Goal: Task Accomplishment & Management: Complete application form

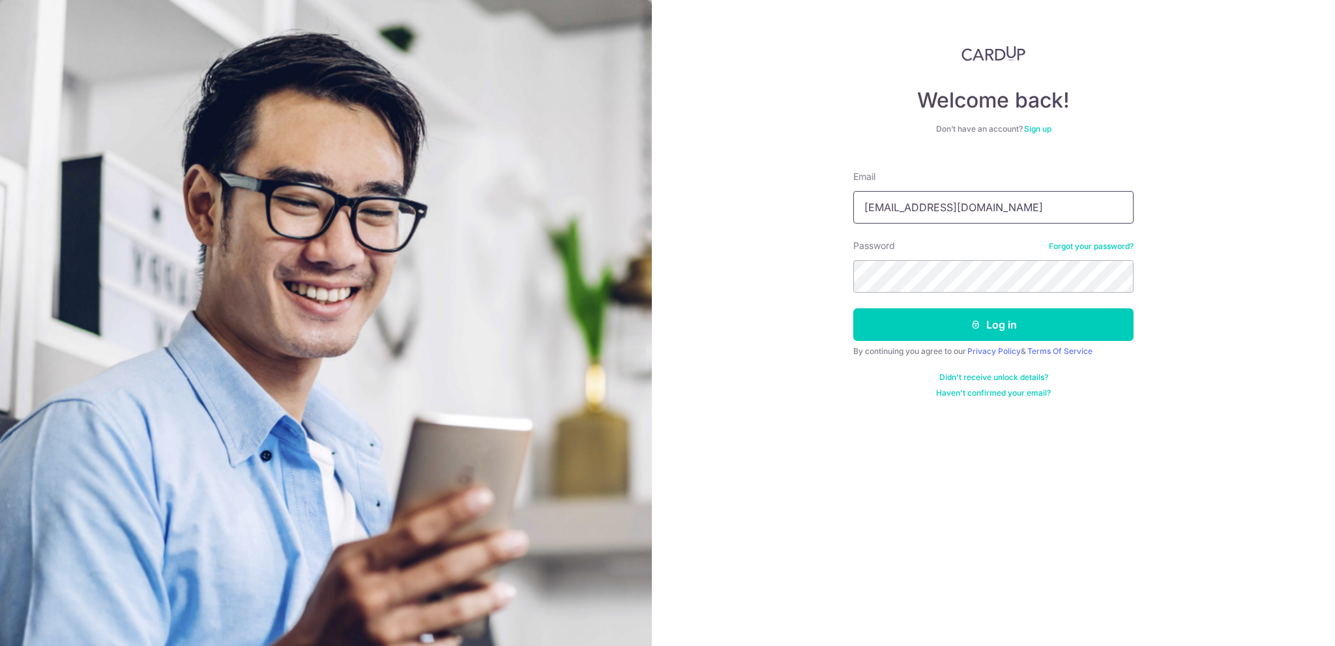
click at [993, 215] on input "quakyongsheng@gmail.com" at bounding box center [993, 207] width 280 height 33
type input "[EMAIL_ADDRESS][DOMAIN_NAME]"
click at [920, 325] on button "Log in" at bounding box center [993, 324] width 280 height 33
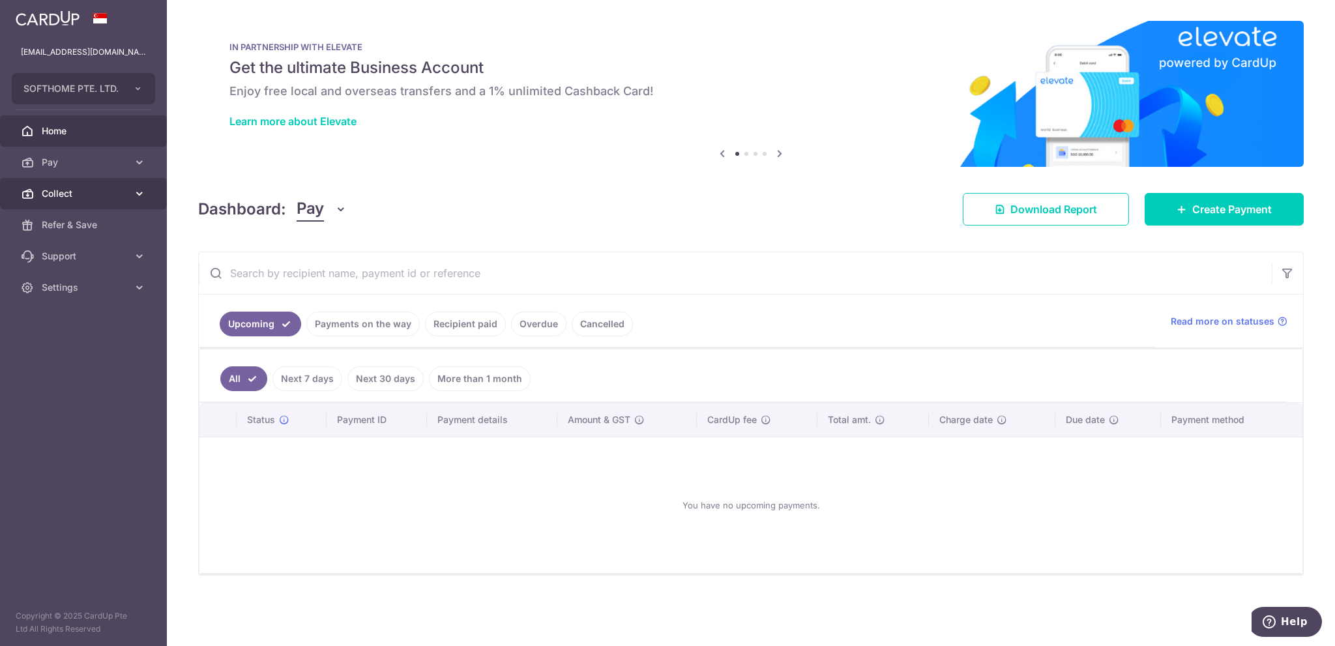
click at [76, 191] on span "Collect" at bounding box center [85, 193] width 86 height 13
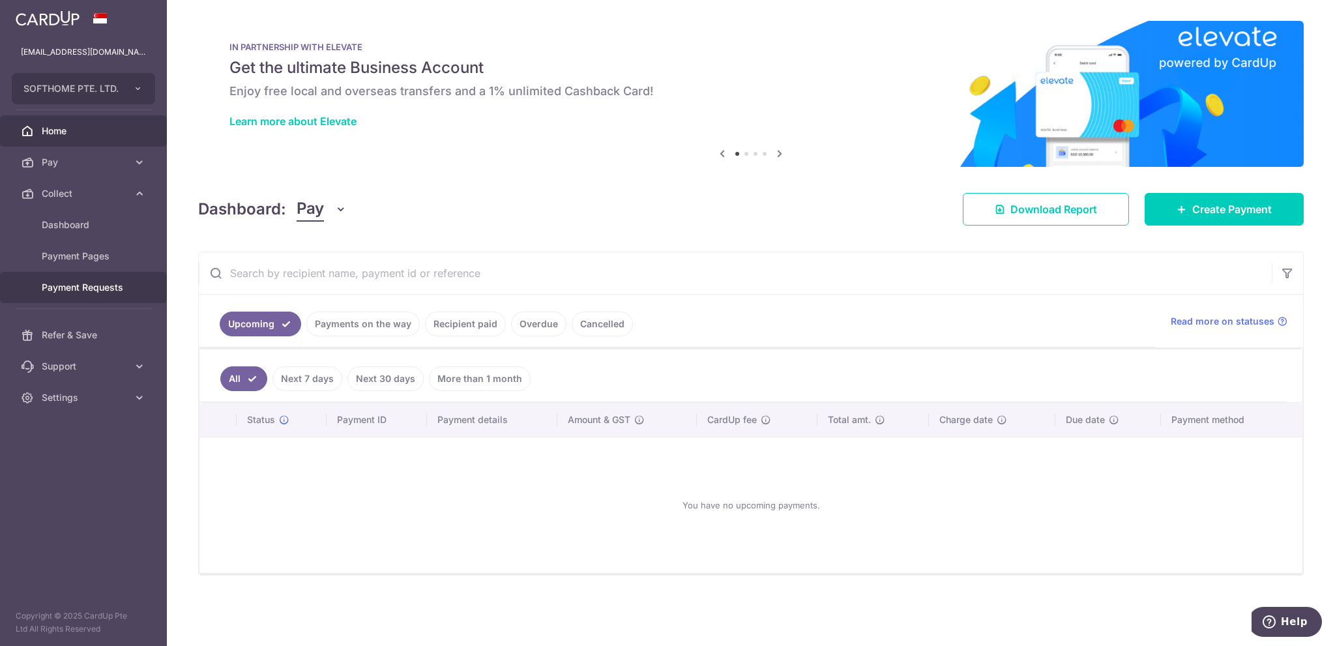
click at [101, 290] on span "Payment Requests" at bounding box center [85, 287] width 86 height 13
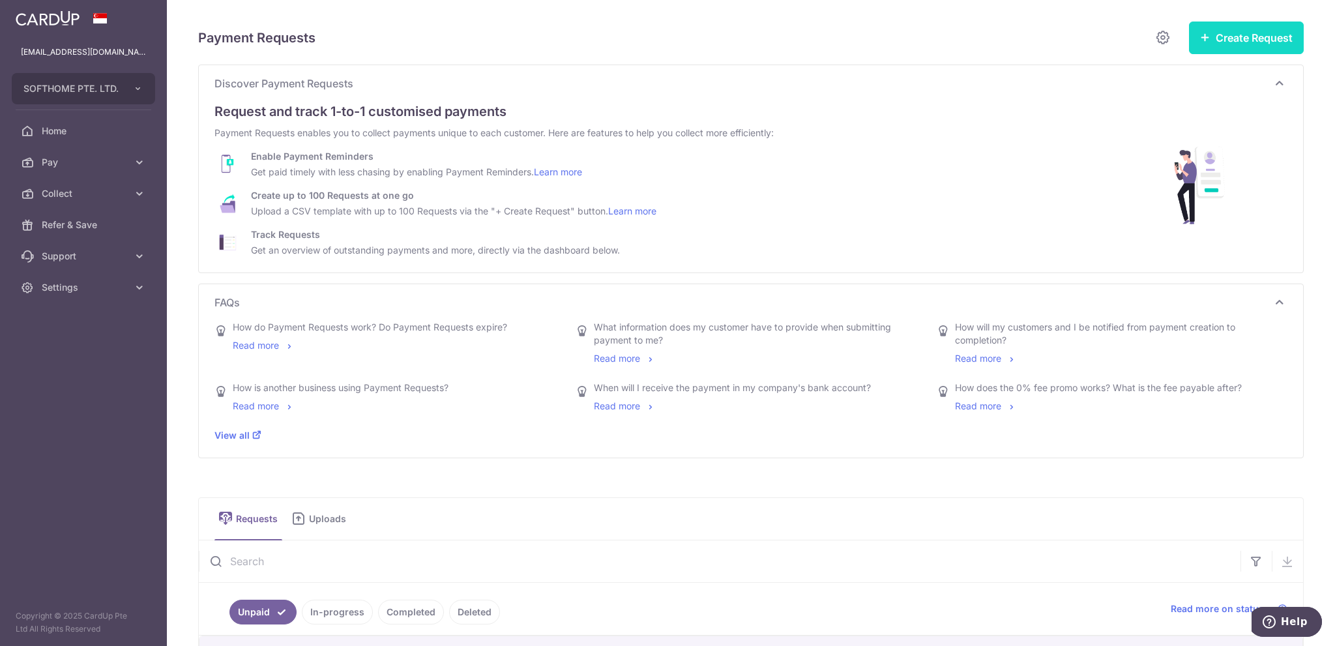
click at [1267, 40] on button "Create Request" at bounding box center [1246, 38] width 115 height 33
click at [1183, 78] on span "Single Request" at bounding box center [1225, 78] width 134 height 16
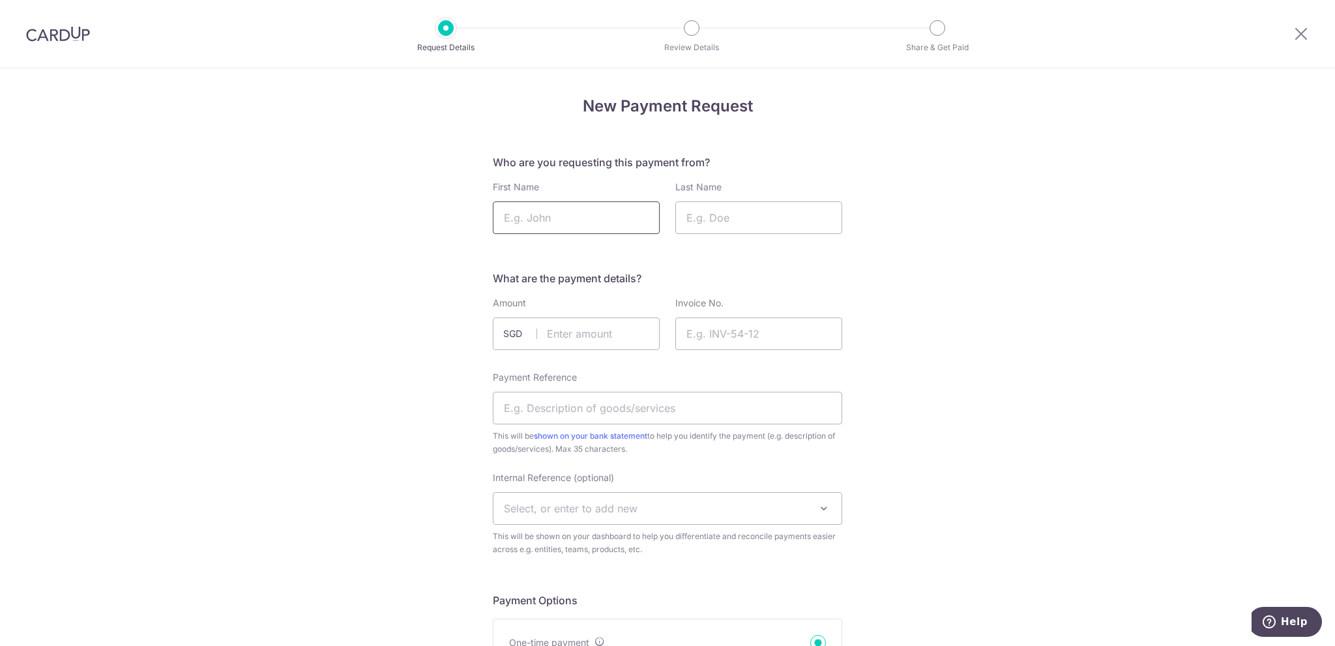
click at [549, 222] on input "First Name" at bounding box center [576, 217] width 167 height 33
click at [570, 211] on input "First Name" at bounding box center [576, 217] width 167 height 33
click at [605, 213] on input "First Name" at bounding box center [576, 217] width 167 height 33
type input "Arnold"
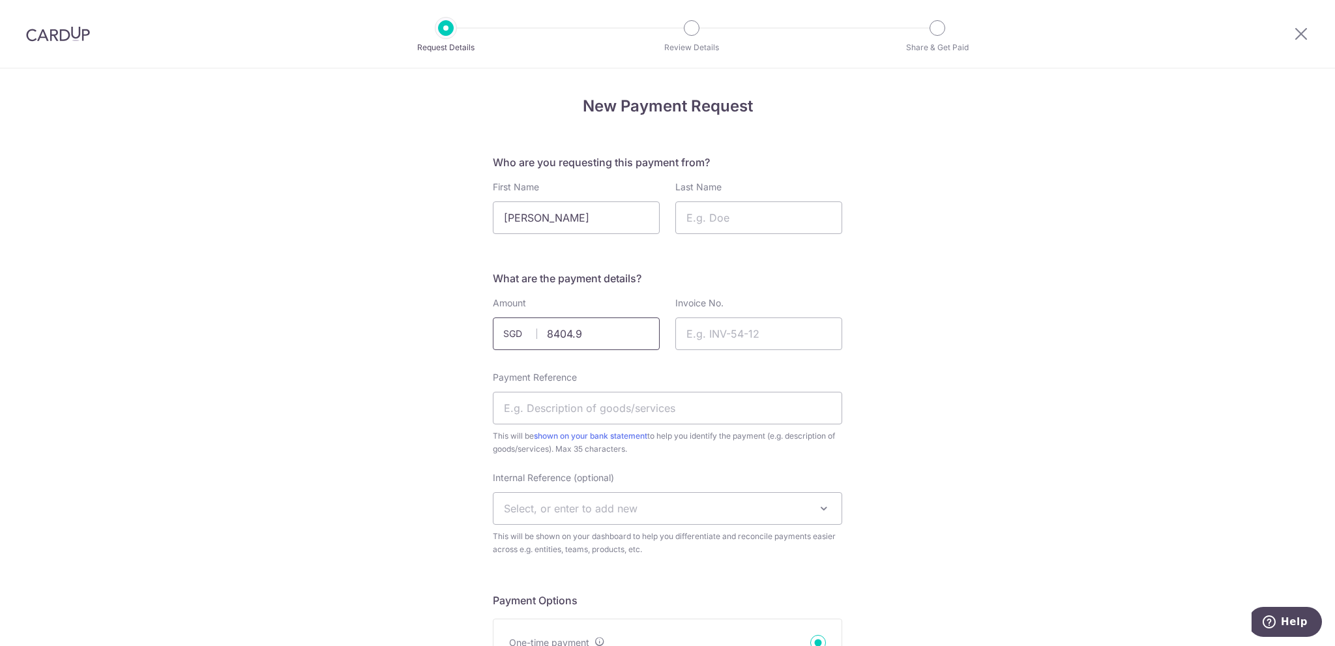
type input "8404.96"
click at [606, 413] on input "Payment Reference" at bounding box center [667, 408] width 349 height 33
click at [615, 411] on input "August 2025 order" at bounding box center [667, 408] width 349 height 33
click at [570, 405] on input "August 2025 order" at bounding box center [667, 408] width 349 height 33
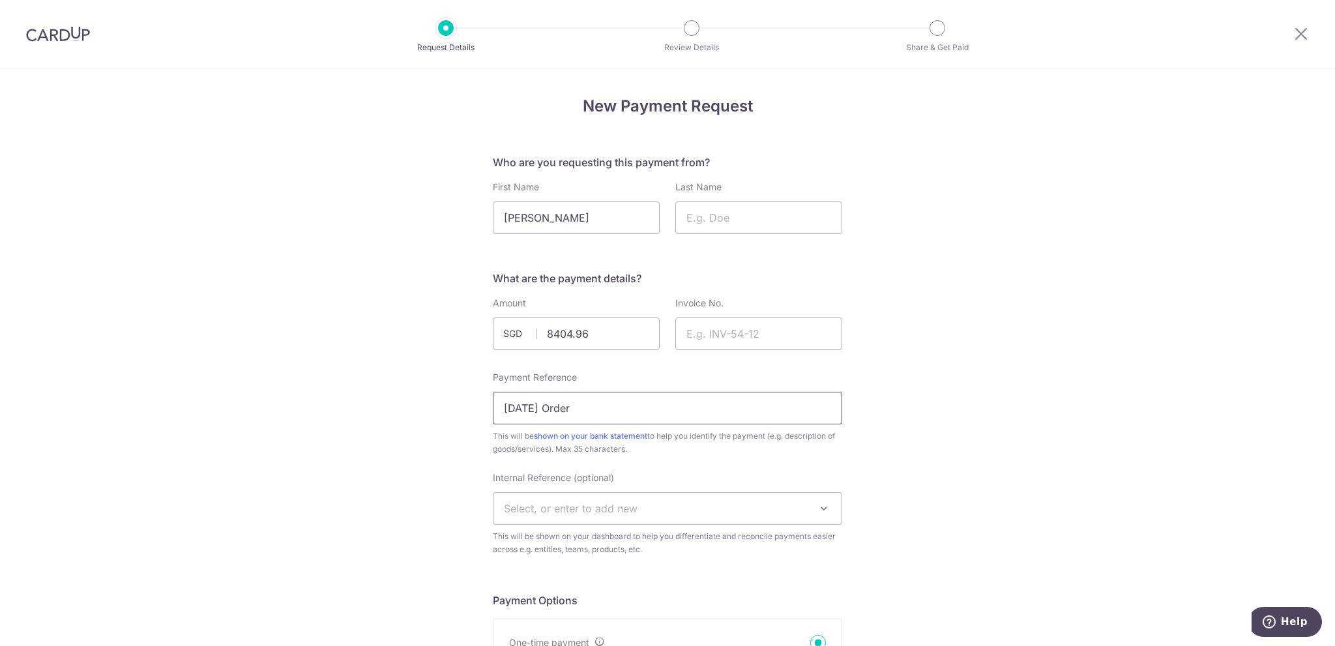
click at [553, 405] on input "August 2025 Order" at bounding box center [667, 408] width 349 height 33
type input "[DATE] Order"
click at [583, 507] on span "Select, or enter to add new" at bounding box center [571, 508] width 134 height 13
click at [576, 507] on span "Select, or enter to add new" at bounding box center [571, 508] width 134 height 13
click at [544, 510] on span "Select, or enter to add new" at bounding box center [571, 508] width 134 height 13
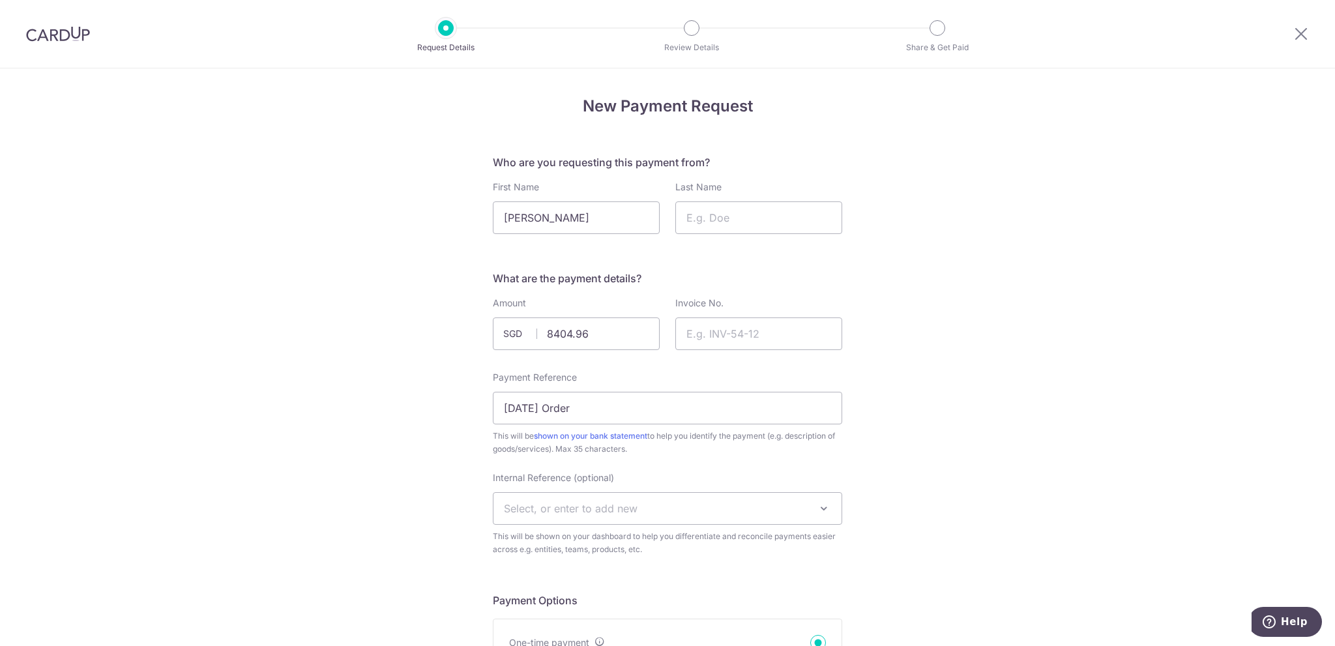
click at [542, 509] on span "Select, or enter to add new" at bounding box center [571, 508] width 134 height 13
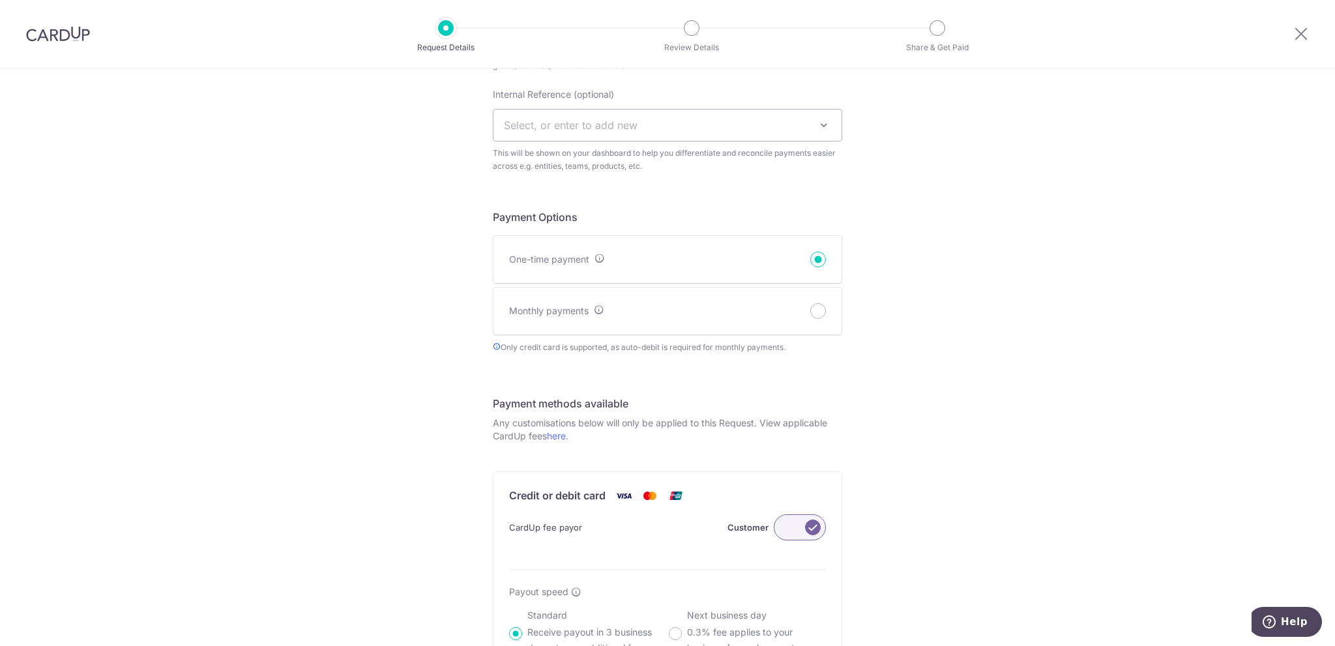
scroll to position [456, 0]
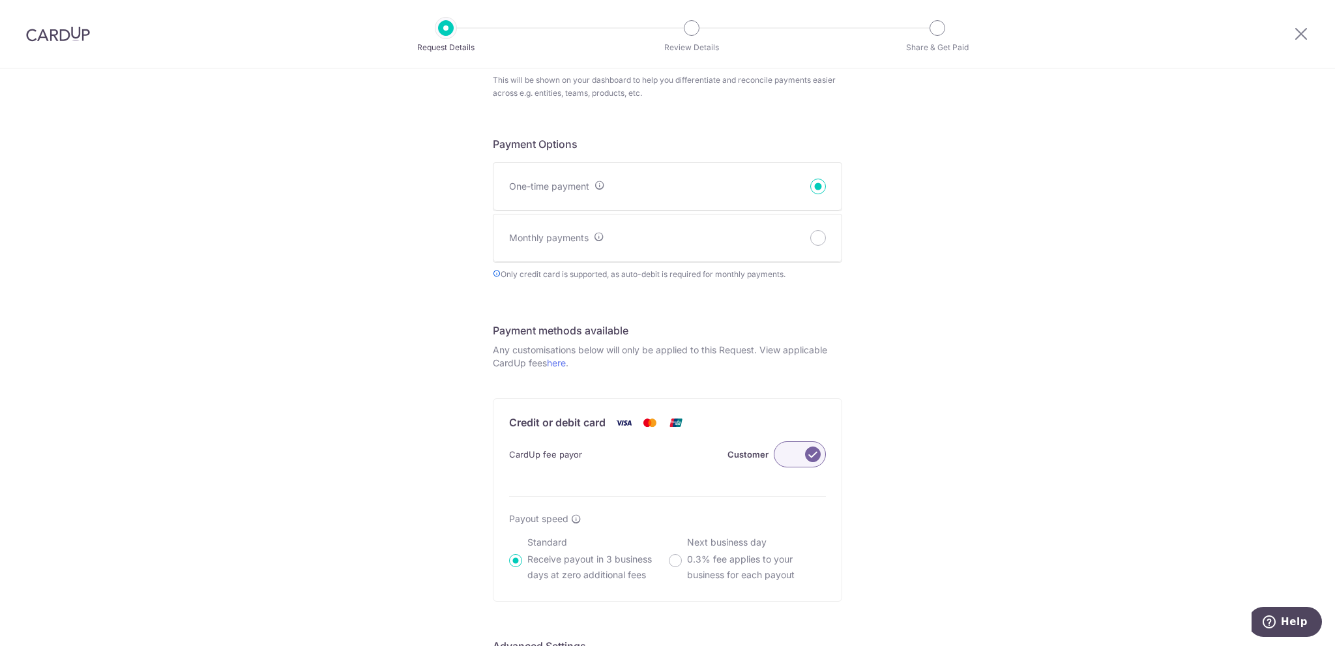
click at [826, 461] on div "CardUp fee payor Customer Payout speed Standard Receive payout in 3 business da…" at bounding box center [667, 518] width 348 height 165
click at [777, 450] on label at bounding box center [800, 454] width 52 height 26
click at [0, 0] on input "Customer" at bounding box center [0, 0] width 0 height 0
click at [796, 451] on label at bounding box center [800, 454] width 52 height 26
click at [0, 0] on input "Me" at bounding box center [0, 0] width 0 height 0
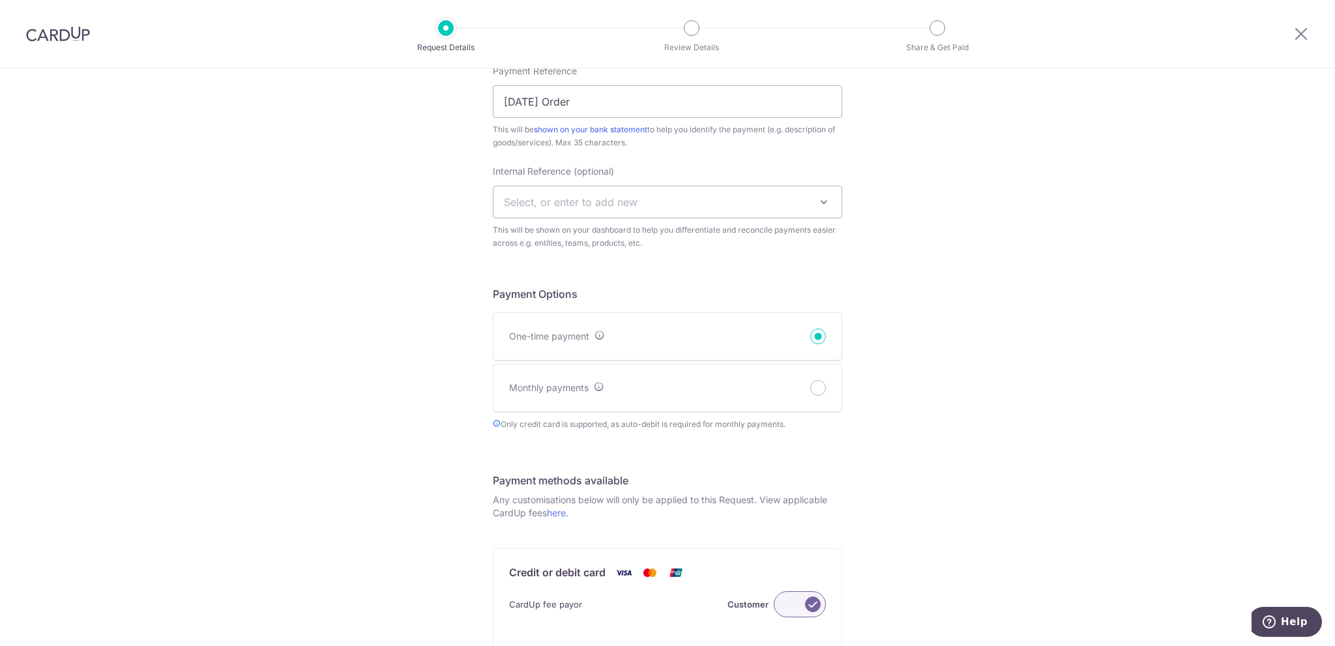
scroll to position [203, 0]
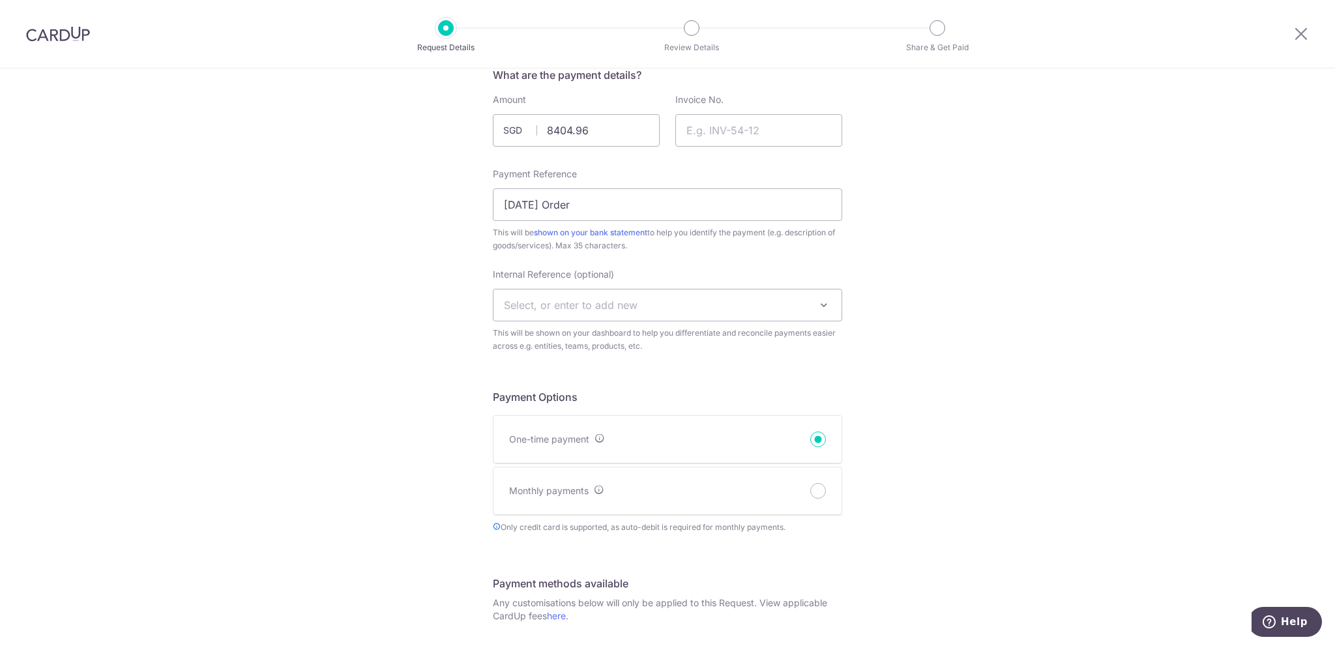
click at [589, 302] on span "Select, or enter to add new" at bounding box center [571, 305] width 134 height 13
click at [558, 348] on input "search" at bounding box center [664, 343] width 348 height 26
click at [565, 340] on input "search" at bounding box center [664, 343] width 348 height 26
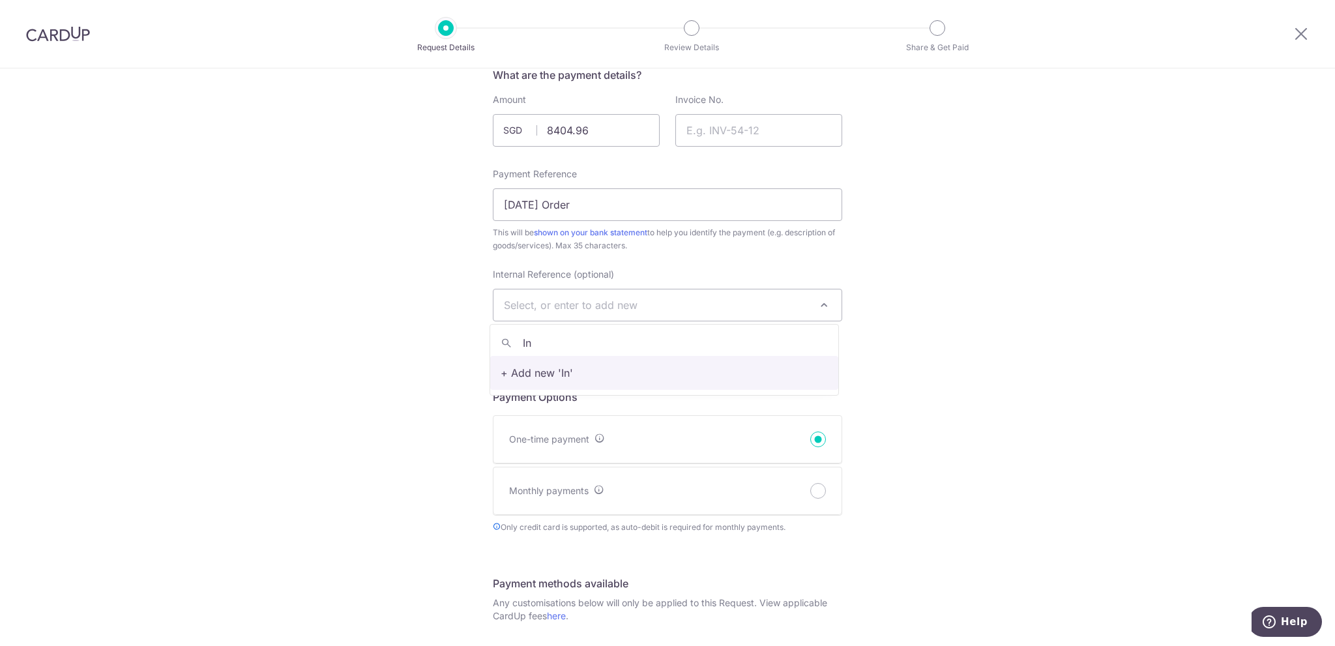
type input "I"
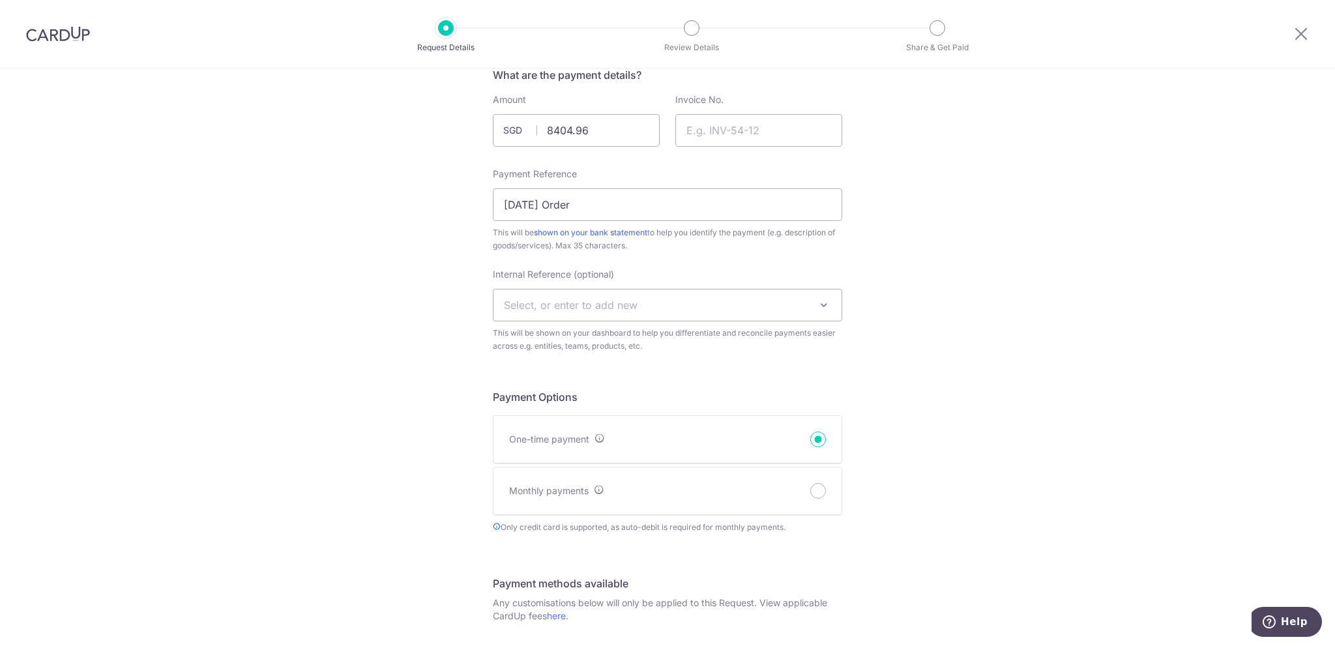
click at [411, 331] on div "New Payment Request Who are you requesting this payment from? First Name Arnold…" at bounding box center [667, 517] width 1335 height 1304
click at [634, 306] on span "Select, or enter to add new" at bounding box center [667, 304] width 348 height 31
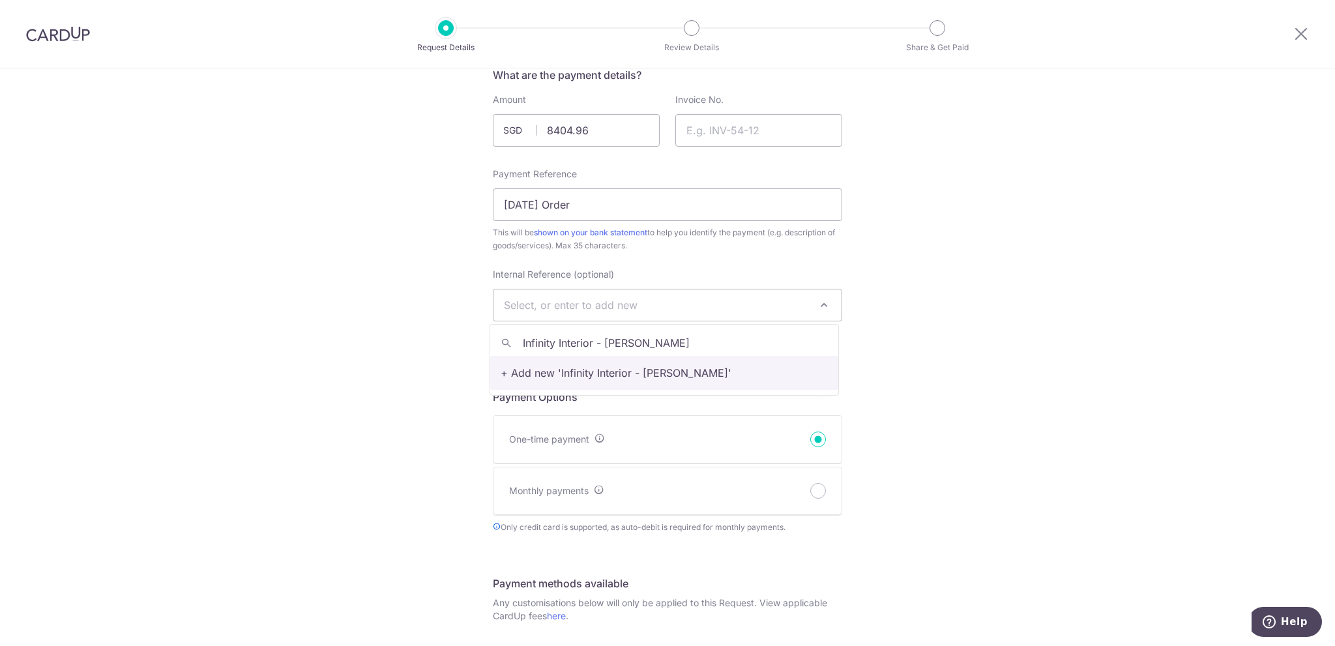
type input "Infinity Interior - Arnold"
select select "Infinity Interior - Arnold"
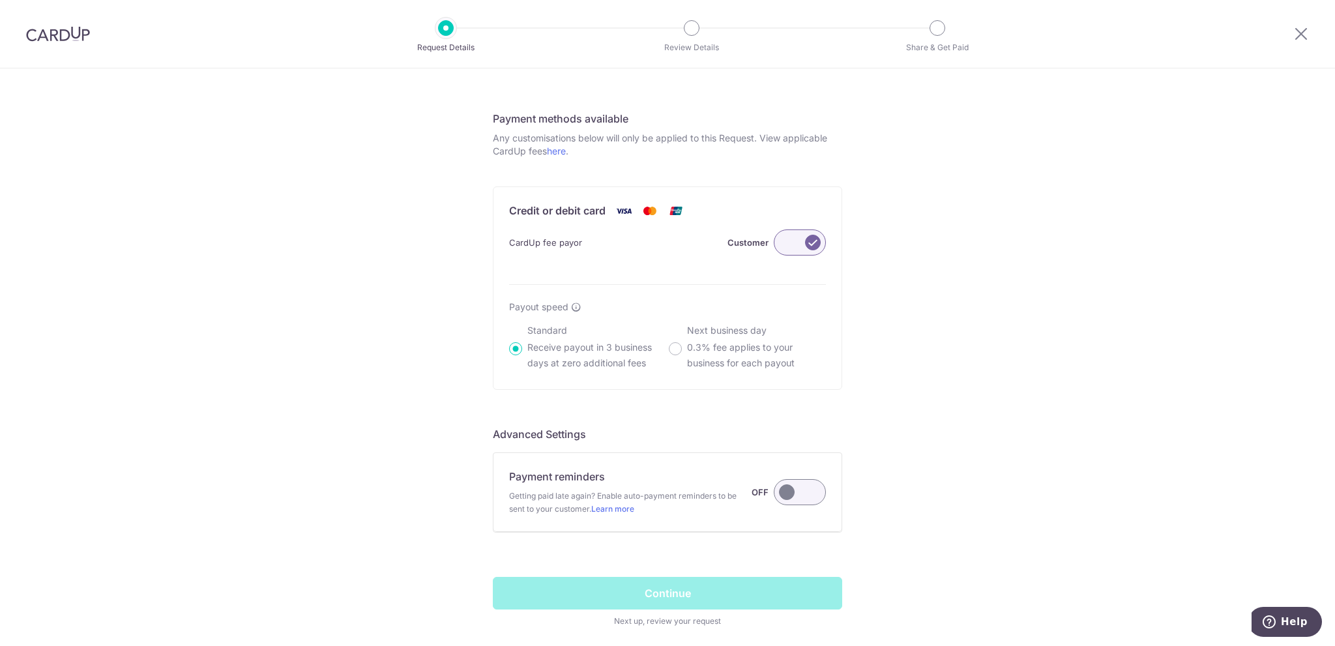
scroll to position [725, 0]
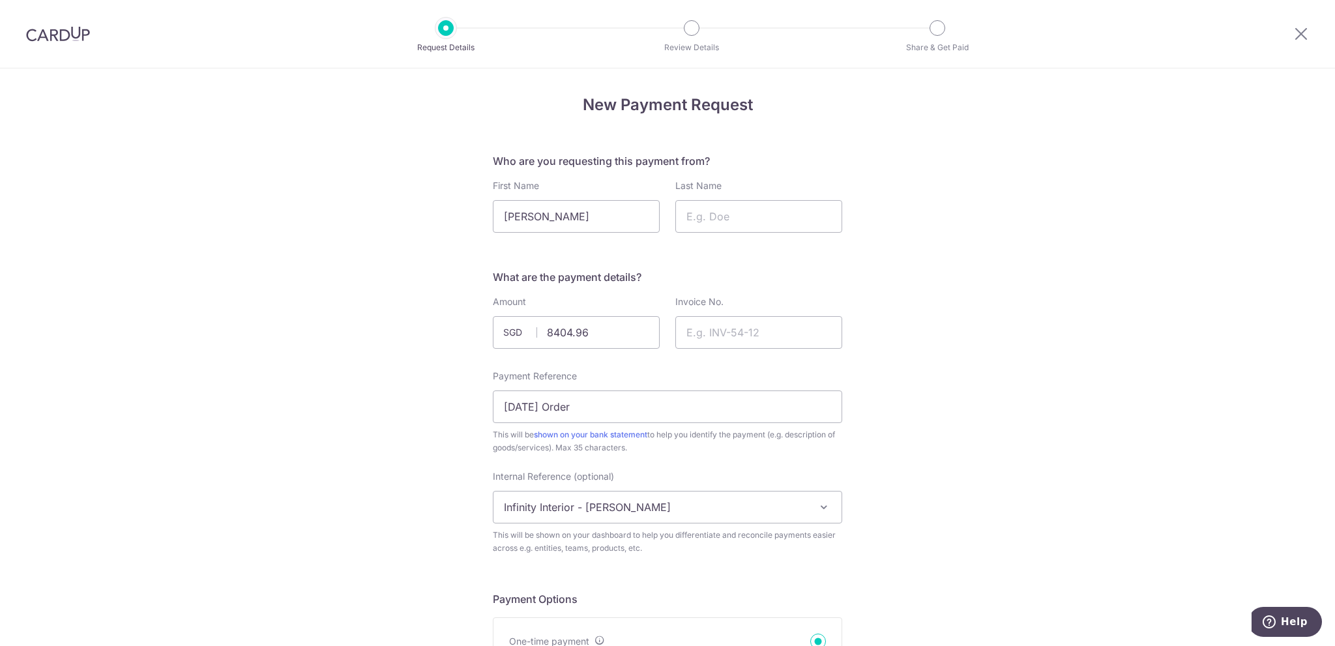
scroll to position [0, 0]
click at [746, 207] on input "Last Name" at bounding box center [758, 217] width 167 height 33
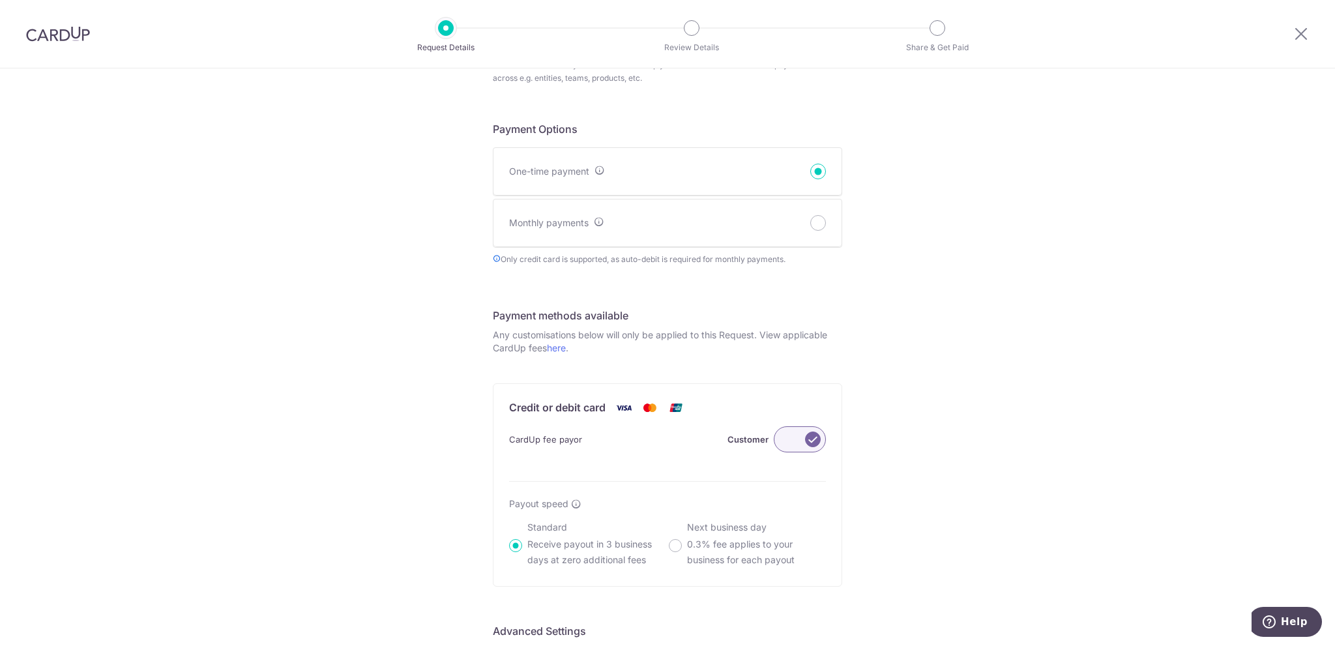
scroll to position [725, 0]
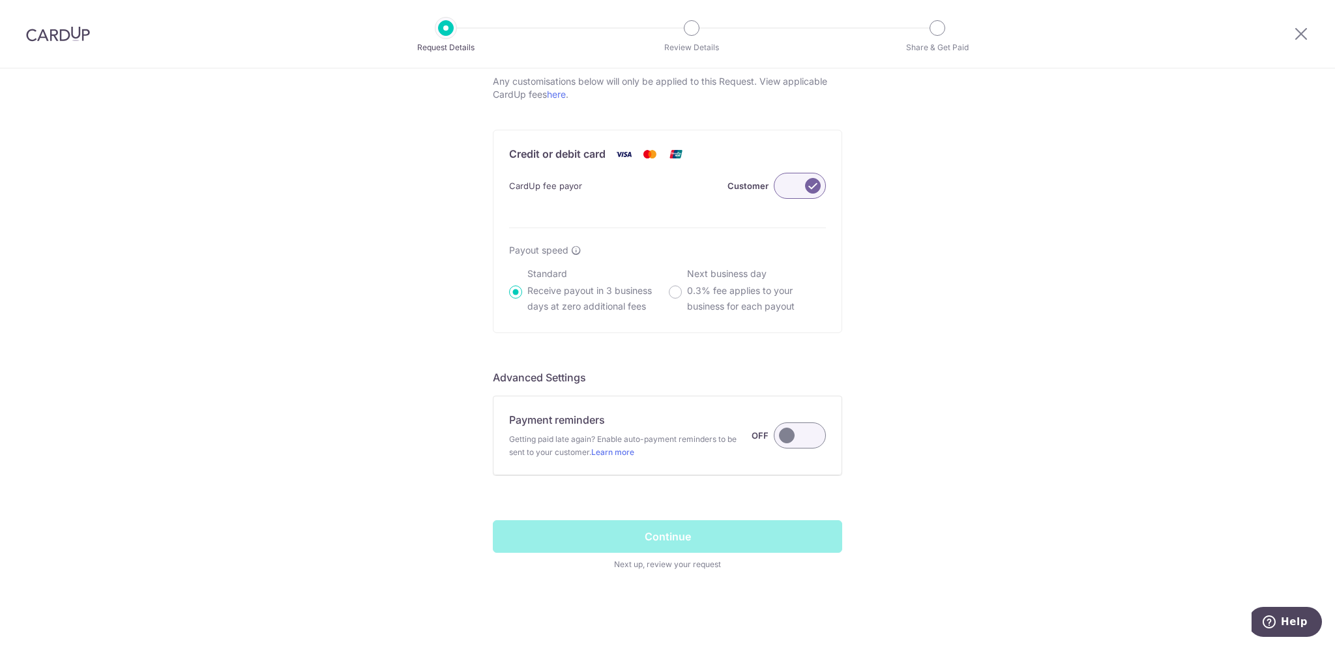
type input "Phan"
click at [621, 524] on span at bounding box center [667, 545] width 349 height 51
click at [536, 295] on p "Receive payout in 3 business days at zero additional fees" at bounding box center [596, 298] width 139 height 31
click at [522, 295] on input "Standard Receive payout in 3 business days at zero additional fees" at bounding box center [515, 292] width 13 height 13
radio input "true"
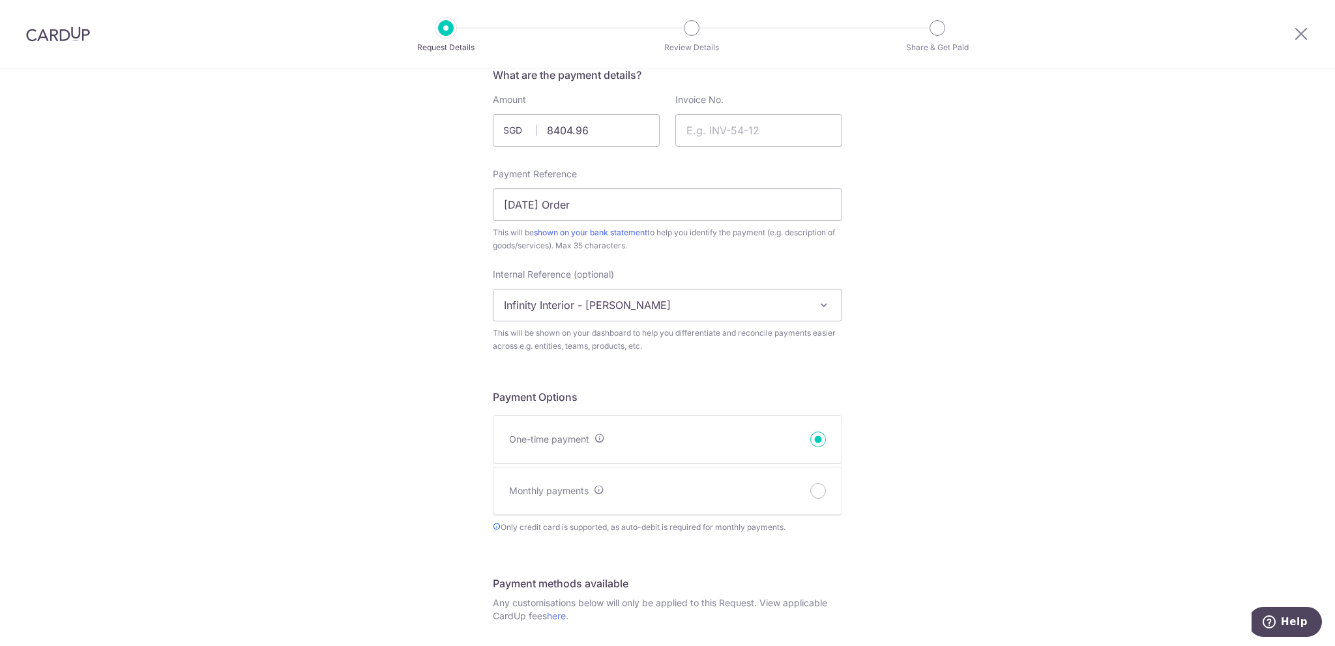
scroll to position [8, 0]
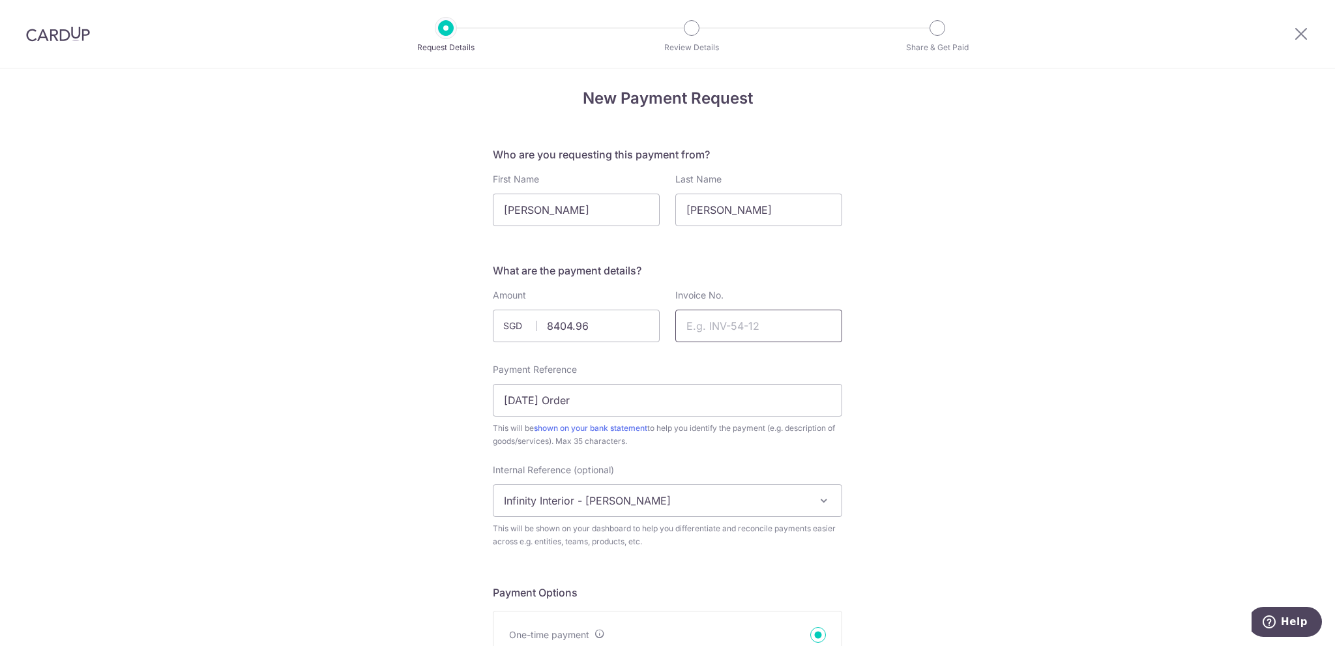
click at [778, 319] on input "Invoice No." at bounding box center [758, 326] width 167 height 33
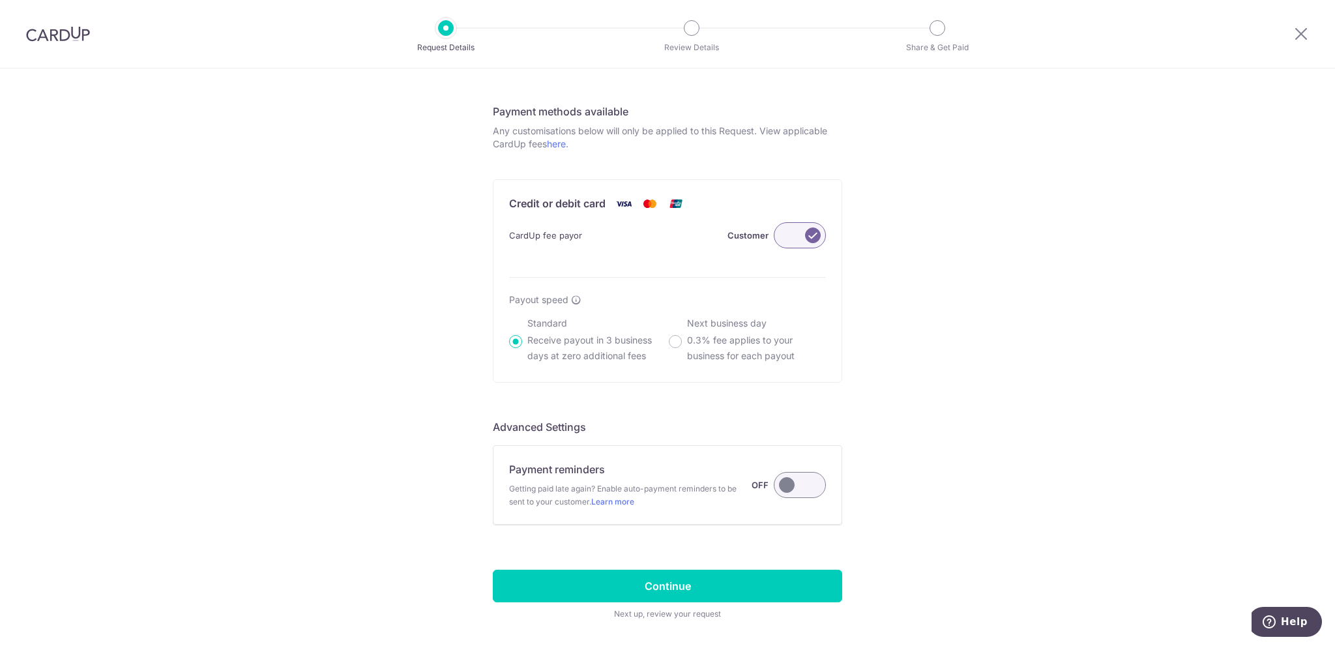
scroll to position [725, 0]
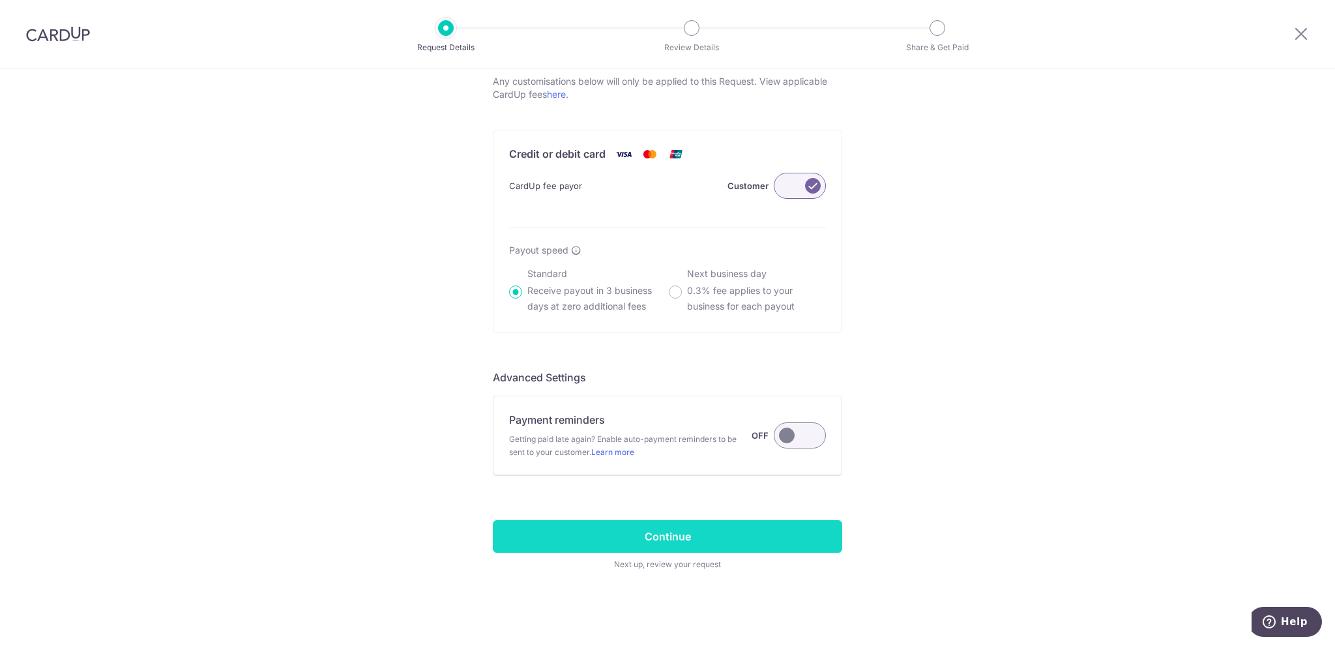
type input "SH-INV-5663"
click at [744, 533] on input "Continue" at bounding box center [667, 536] width 349 height 33
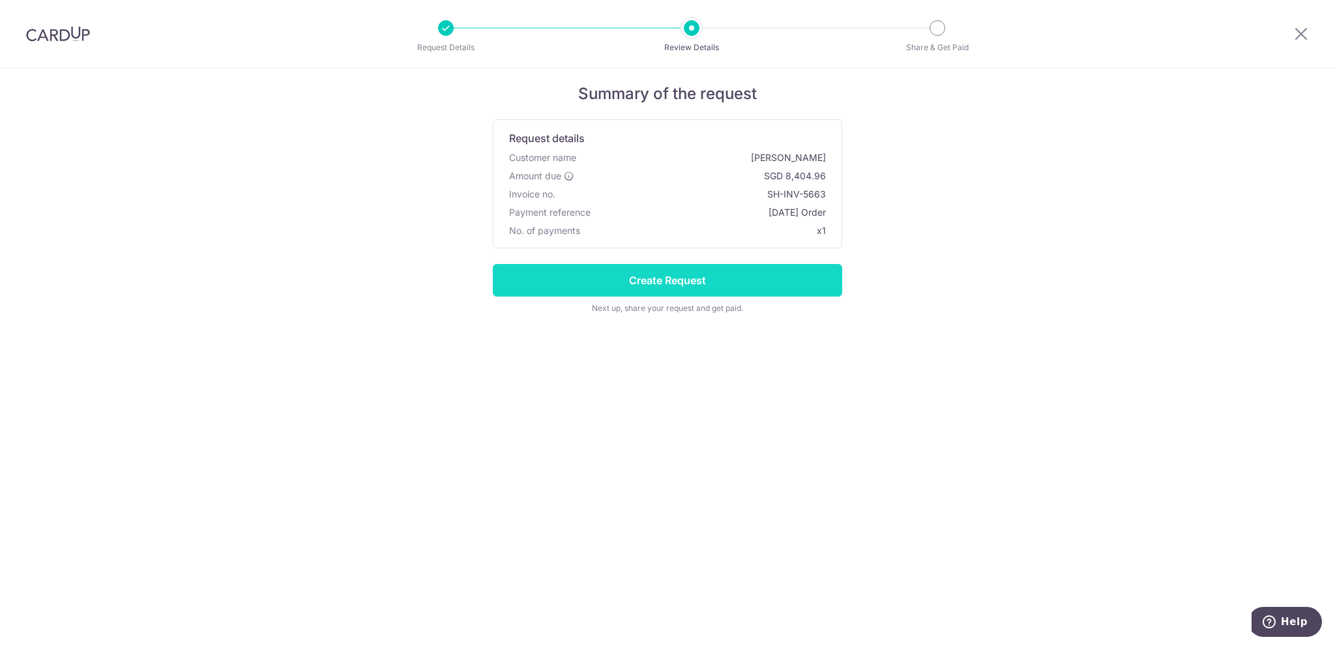
click at [746, 286] on input "Create Request" at bounding box center [667, 280] width 349 height 33
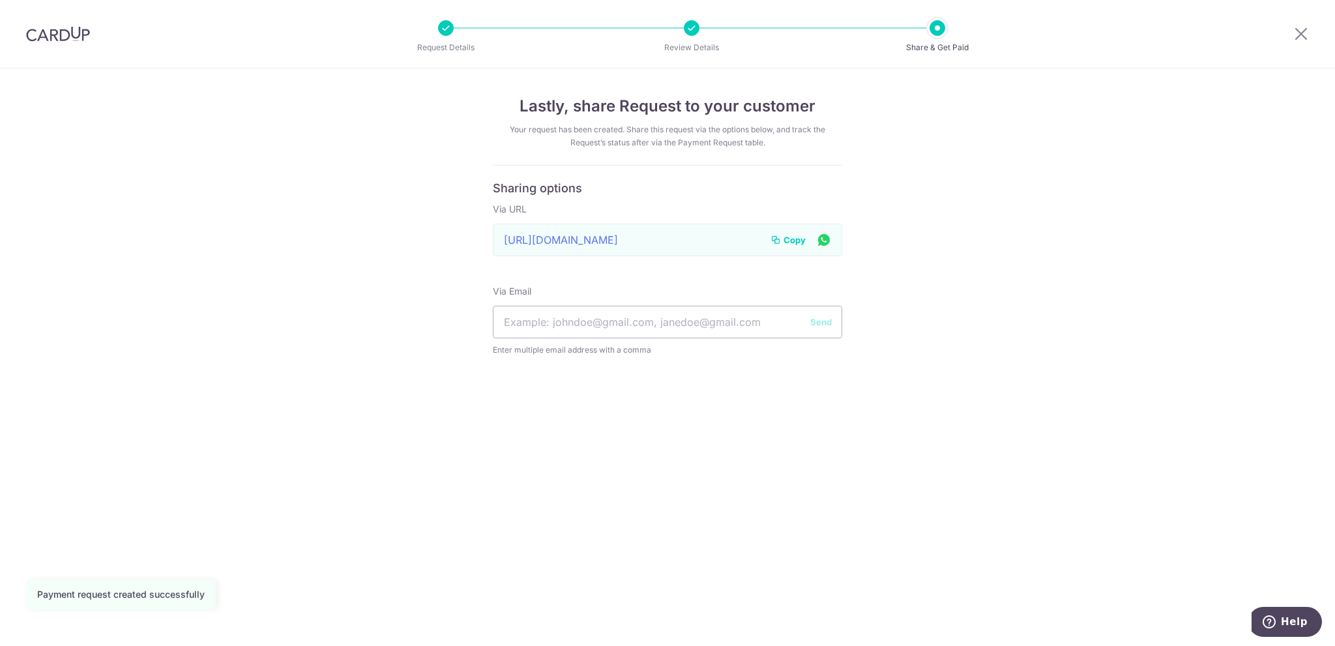
click at [794, 237] on span "Copy" at bounding box center [795, 239] width 22 height 13
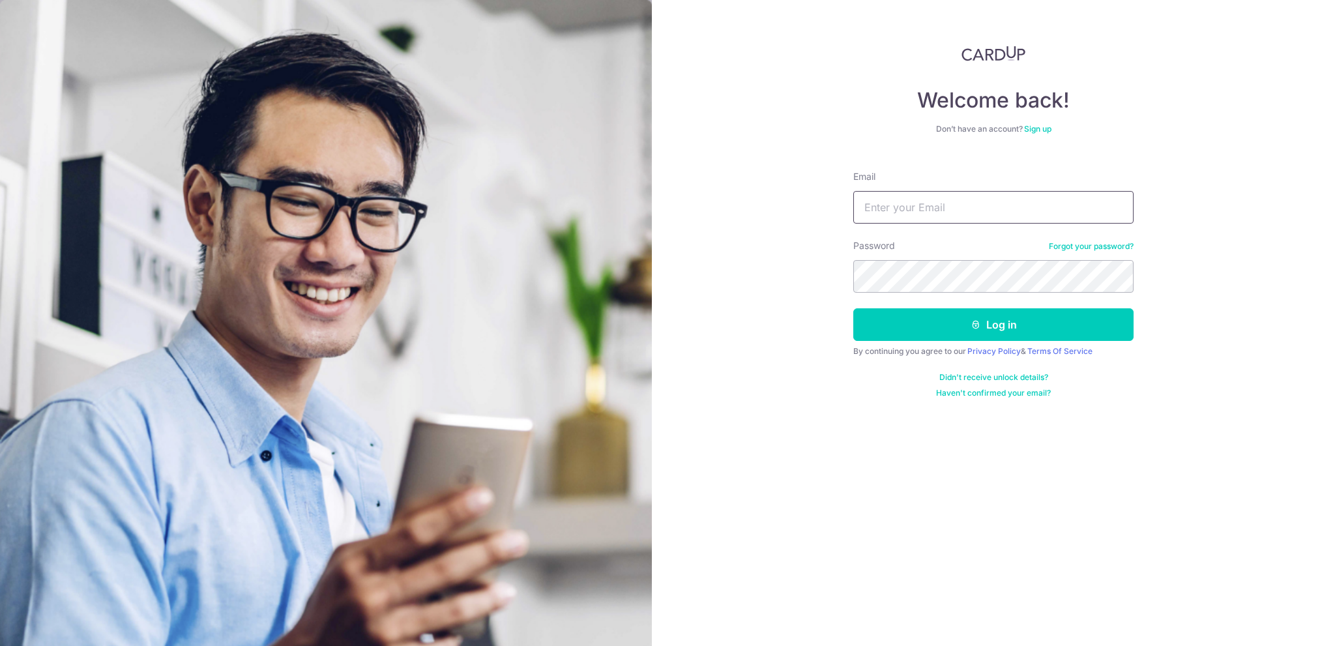
type input "[EMAIL_ADDRESS][DOMAIN_NAME]"
click at [960, 207] on input "[EMAIL_ADDRESS][DOMAIN_NAME]" at bounding box center [993, 207] width 280 height 33
click at [888, 316] on button "Log in" at bounding box center [993, 324] width 280 height 33
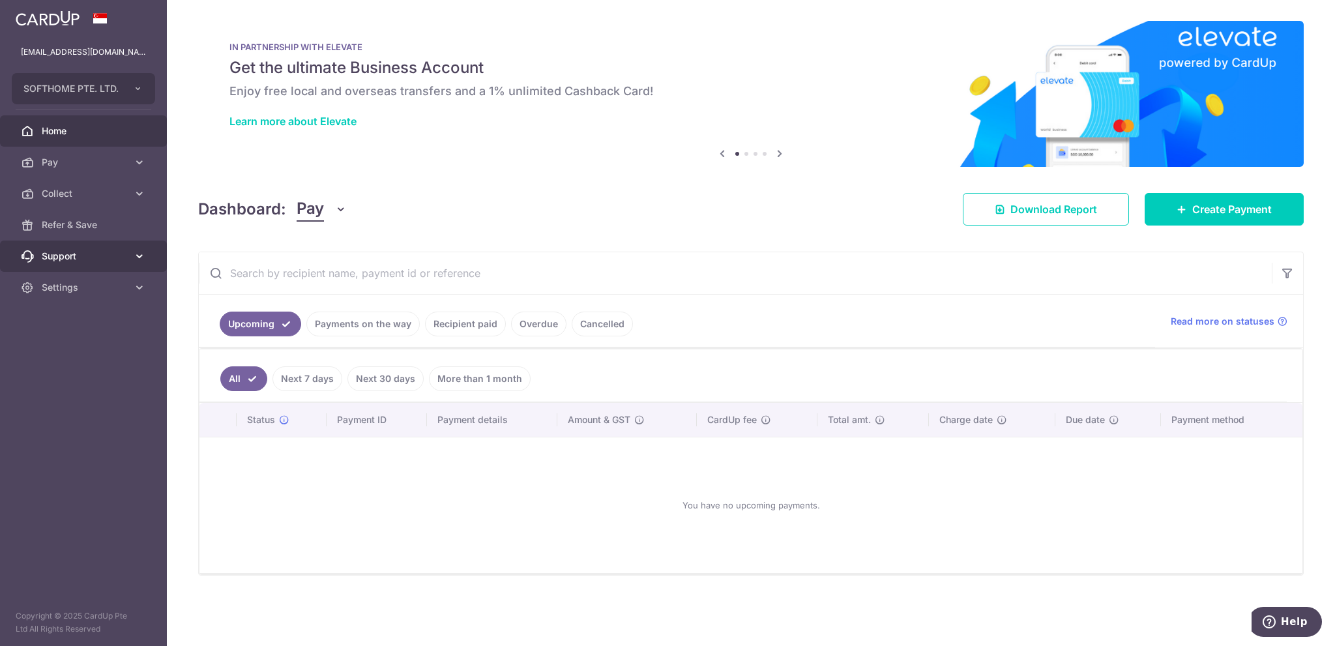
click at [66, 257] on span "Support" at bounding box center [85, 256] width 86 height 13
click at [82, 227] on span "Refer & Save" at bounding box center [85, 224] width 86 height 13
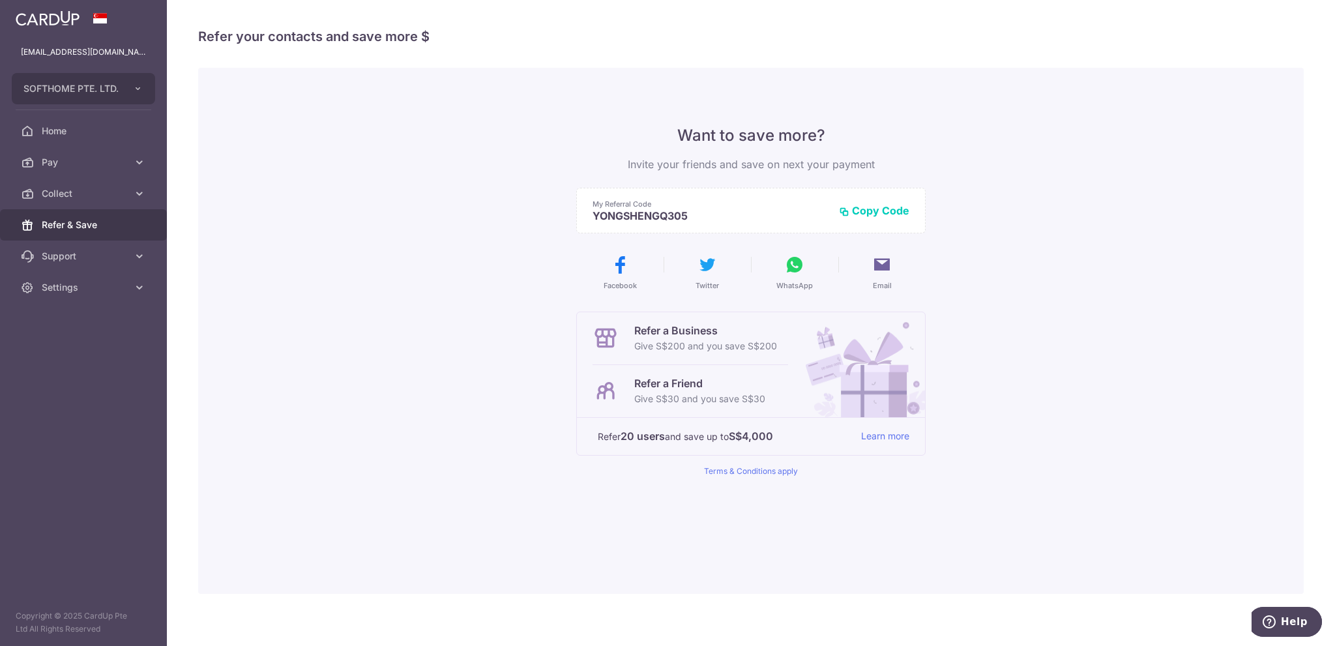
click at [674, 346] on p "Give S$200 and you save S$200" at bounding box center [705, 346] width 143 height 16
click at [855, 211] on button "Copy Code" at bounding box center [874, 210] width 70 height 13
click at [797, 269] on icon at bounding box center [794, 264] width 21 height 21
click at [644, 324] on p "Refer a Business" at bounding box center [705, 331] width 143 height 16
click at [648, 330] on p "Refer a Business" at bounding box center [705, 331] width 143 height 16
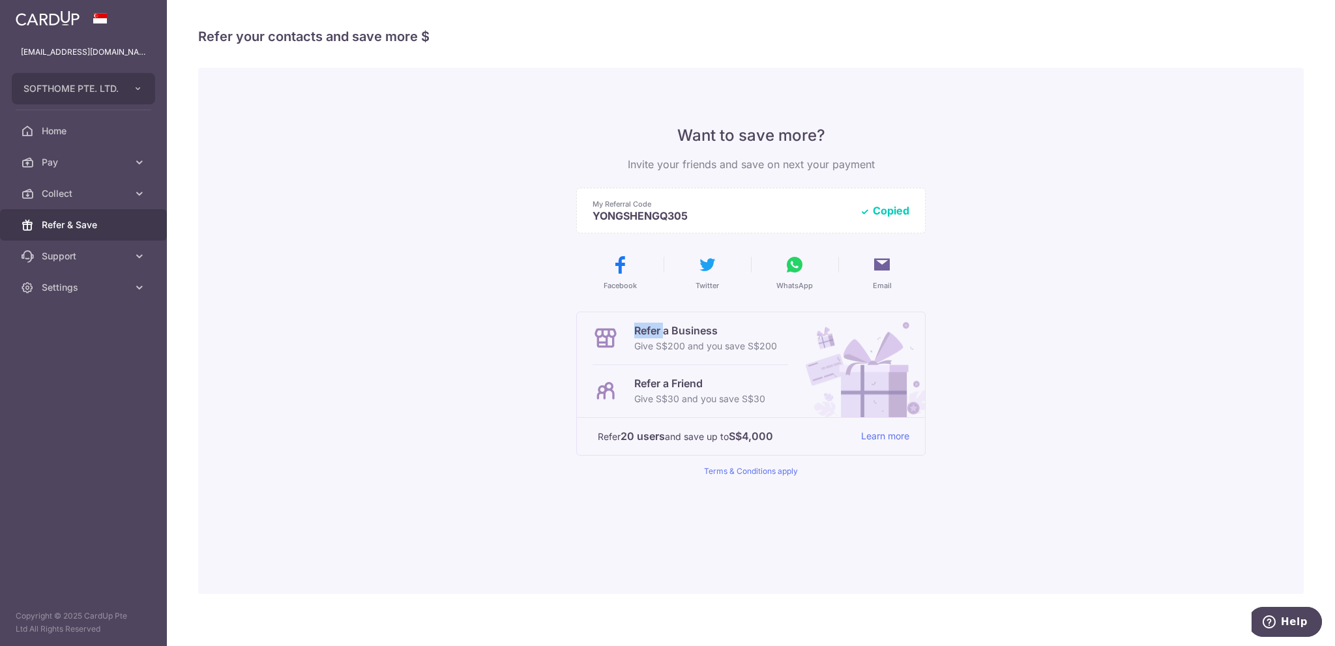
click at [648, 330] on p "Refer a Business" at bounding box center [705, 331] width 143 height 16
click at [599, 336] on icon at bounding box center [606, 338] width 26 height 26
click at [640, 333] on p "Refer a Business" at bounding box center [705, 331] width 143 height 16
drag, startPoint x: 640, startPoint y: 333, endPoint x: 772, endPoint y: 346, distance: 133.0
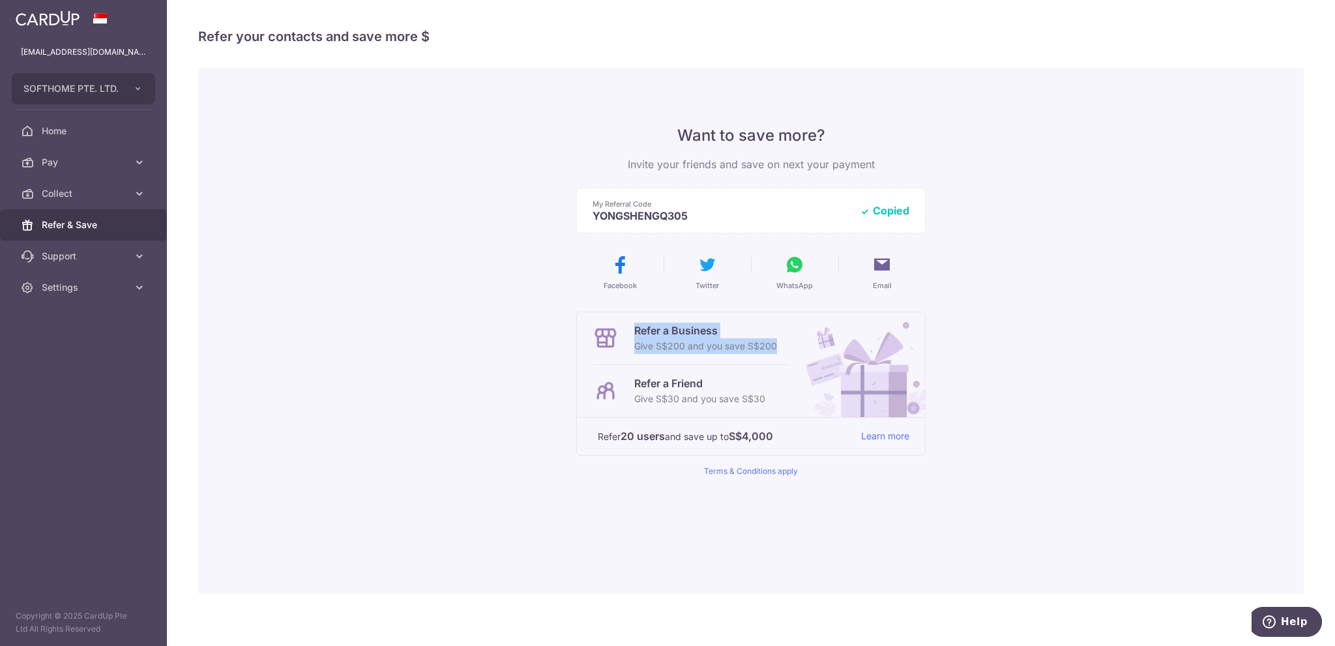
click at [772, 346] on div "Refer a Business Give S$200 and you save S$200" at bounding box center [691, 338] width 196 height 52
drag, startPoint x: 772, startPoint y: 346, endPoint x: 647, endPoint y: 323, distance: 127.9
click at [647, 323] on div "Refer a Business Give S$200 and you save S$200" at bounding box center [691, 338] width 196 height 52
click at [877, 213] on button "Copied" at bounding box center [885, 210] width 50 height 13
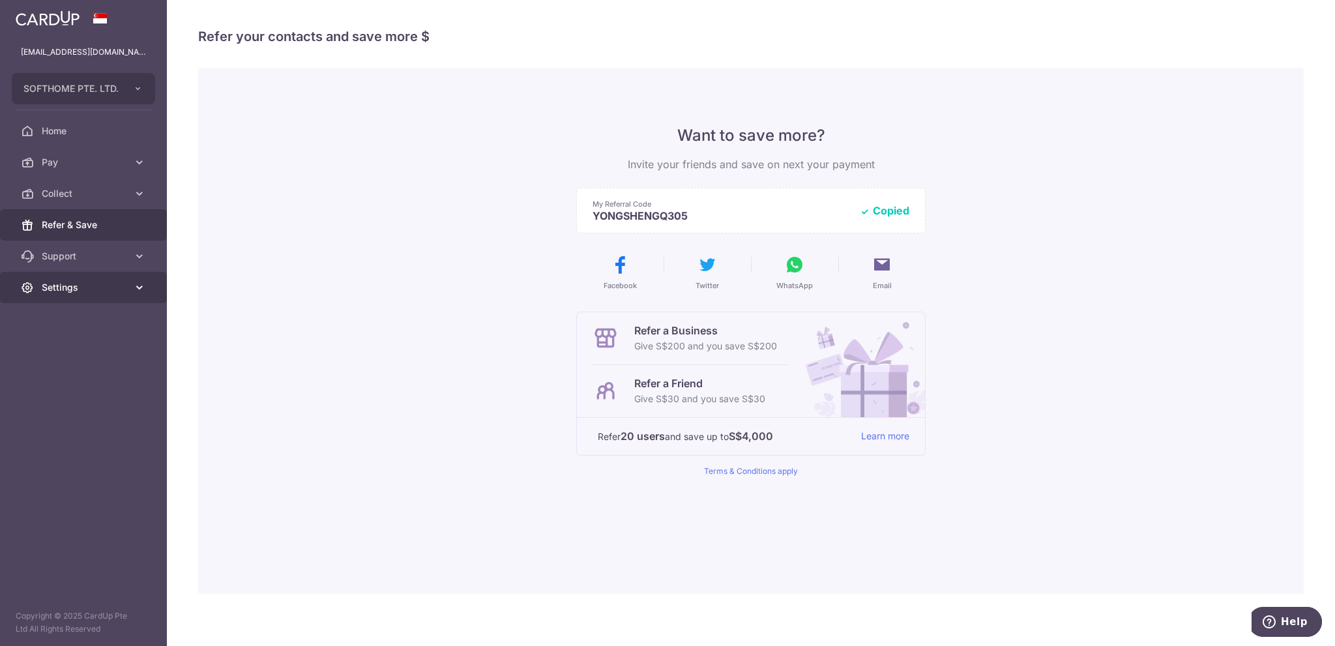
click at [76, 284] on span "Settings" at bounding box center [85, 287] width 86 height 13
click at [63, 351] on span "Logout" at bounding box center [85, 350] width 86 height 13
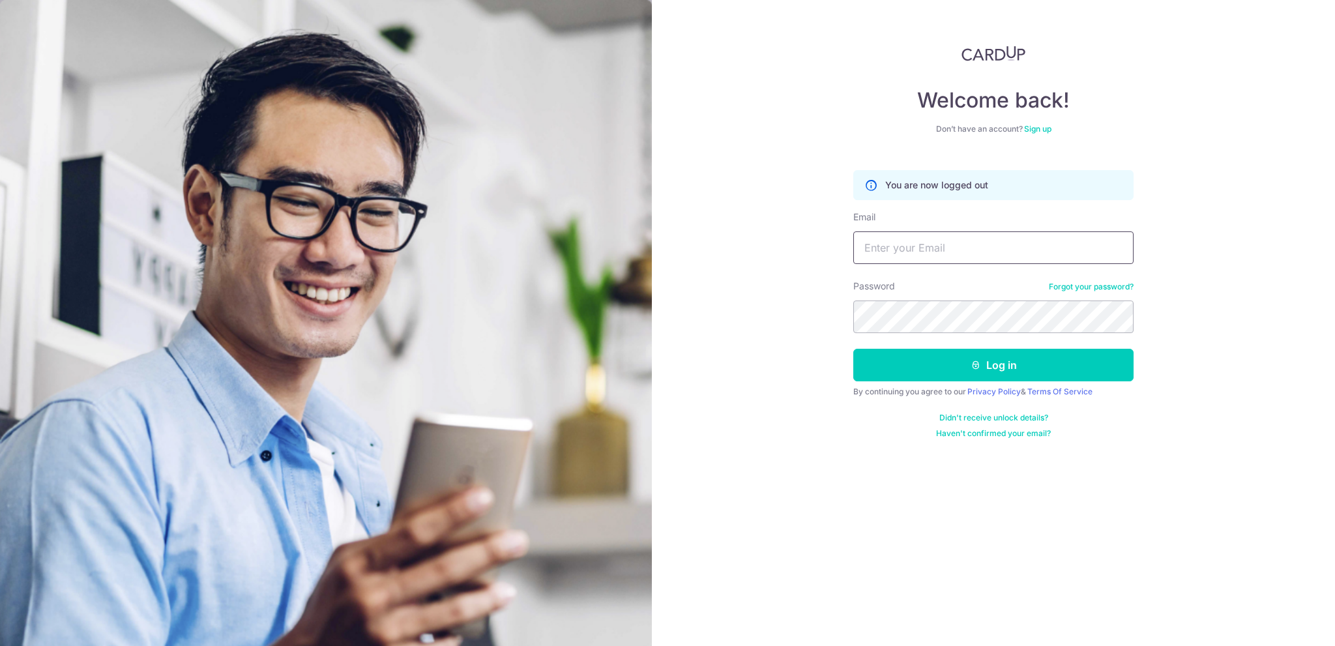
type input "[EMAIL_ADDRESS][DOMAIN_NAME]"
click at [1034, 127] on link "Sign up" at bounding box center [1037, 129] width 27 height 10
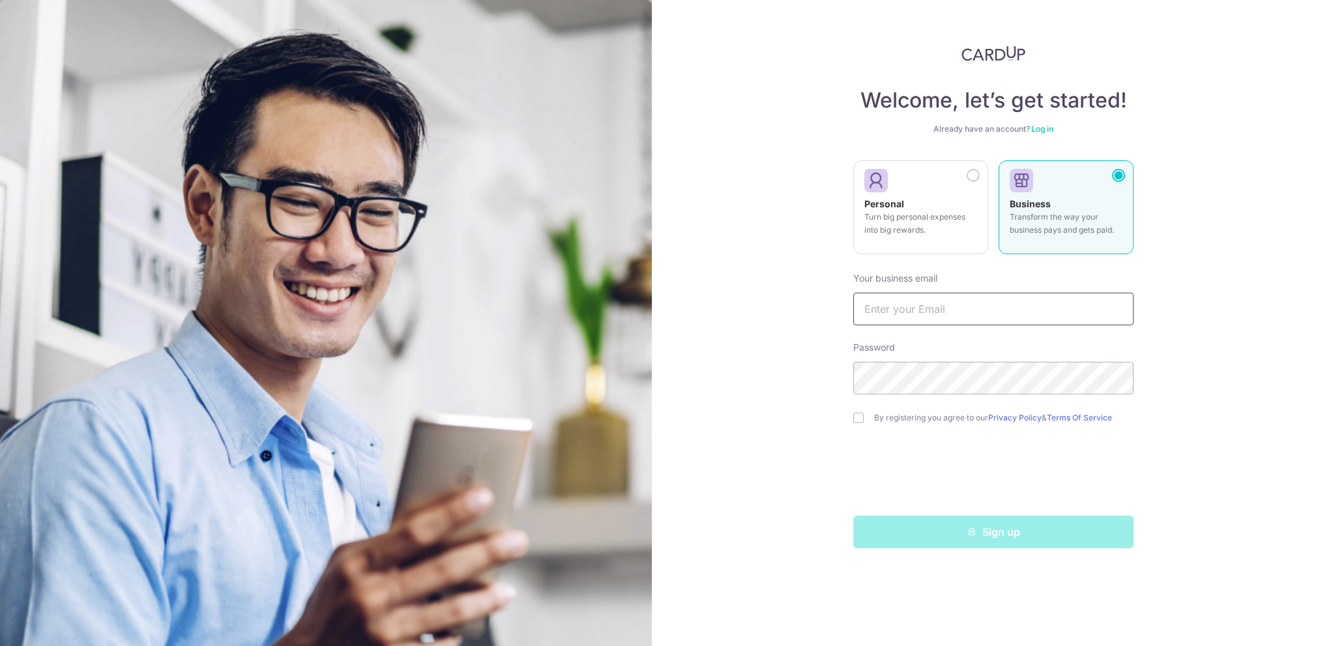
click at [952, 306] on input "text" at bounding box center [993, 309] width 280 height 33
click at [936, 221] on p "Turn big personal expenses into big rewards." at bounding box center [920, 224] width 113 height 26
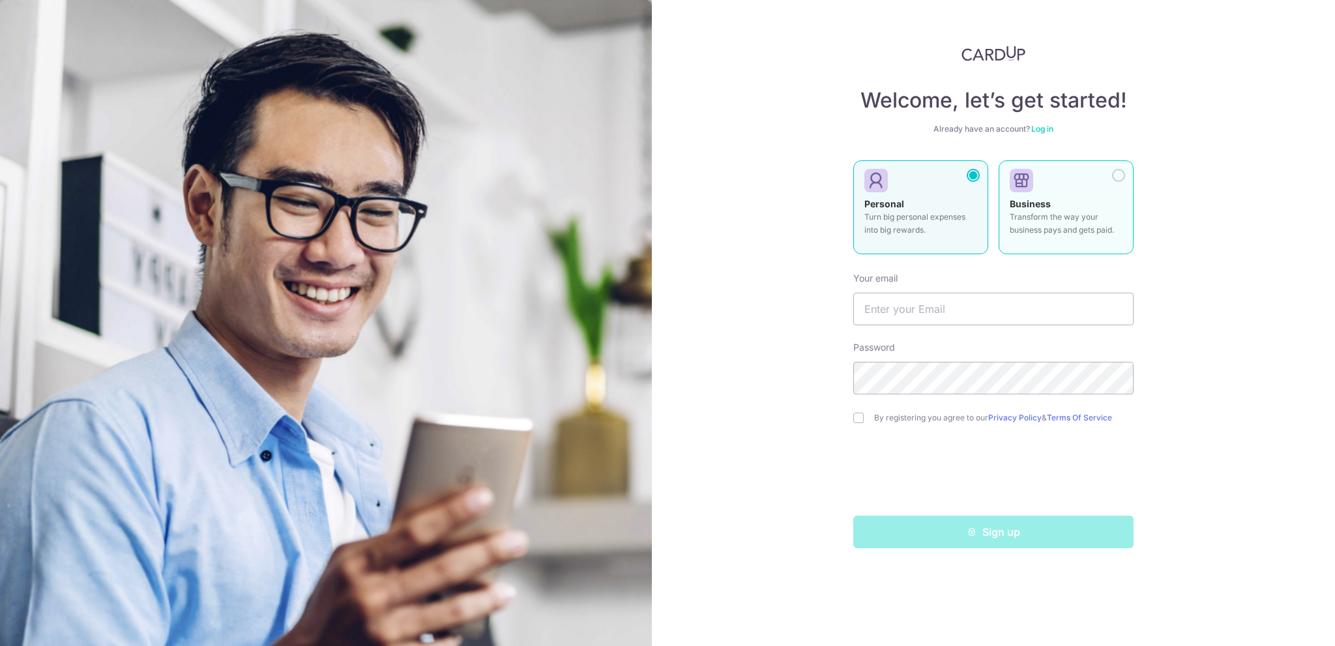
click at [1064, 179] on div at bounding box center [1061, 181] width 102 height 20
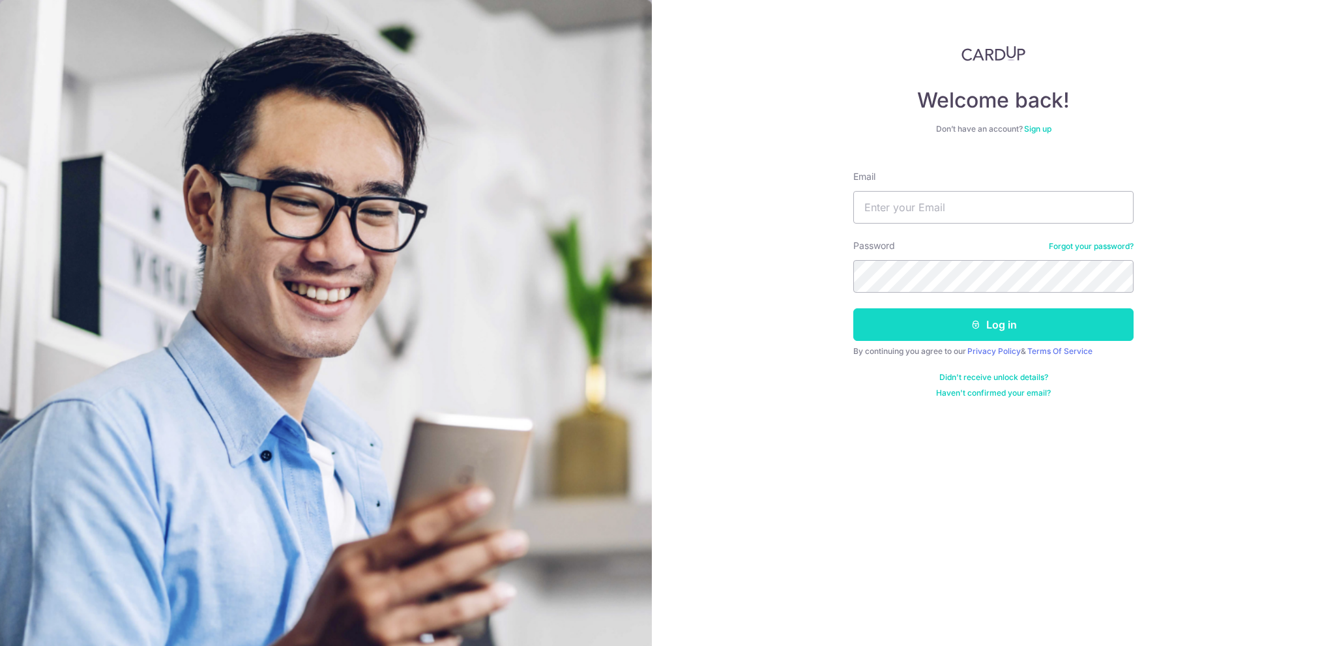
type input "[EMAIL_ADDRESS][DOMAIN_NAME]"
click at [952, 324] on button "Log in" at bounding box center [993, 324] width 280 height 33
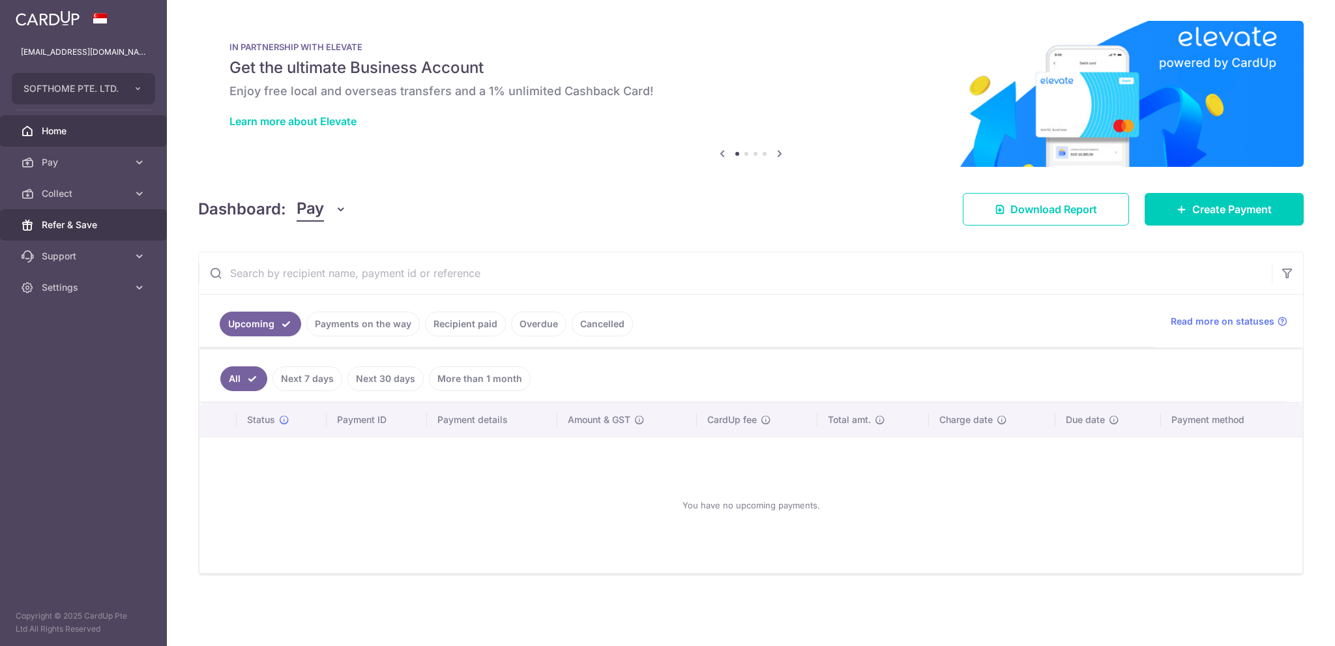
click at [70, 228] on span "Refer & Save" at bounding box center [85, 224] width 86 height 13
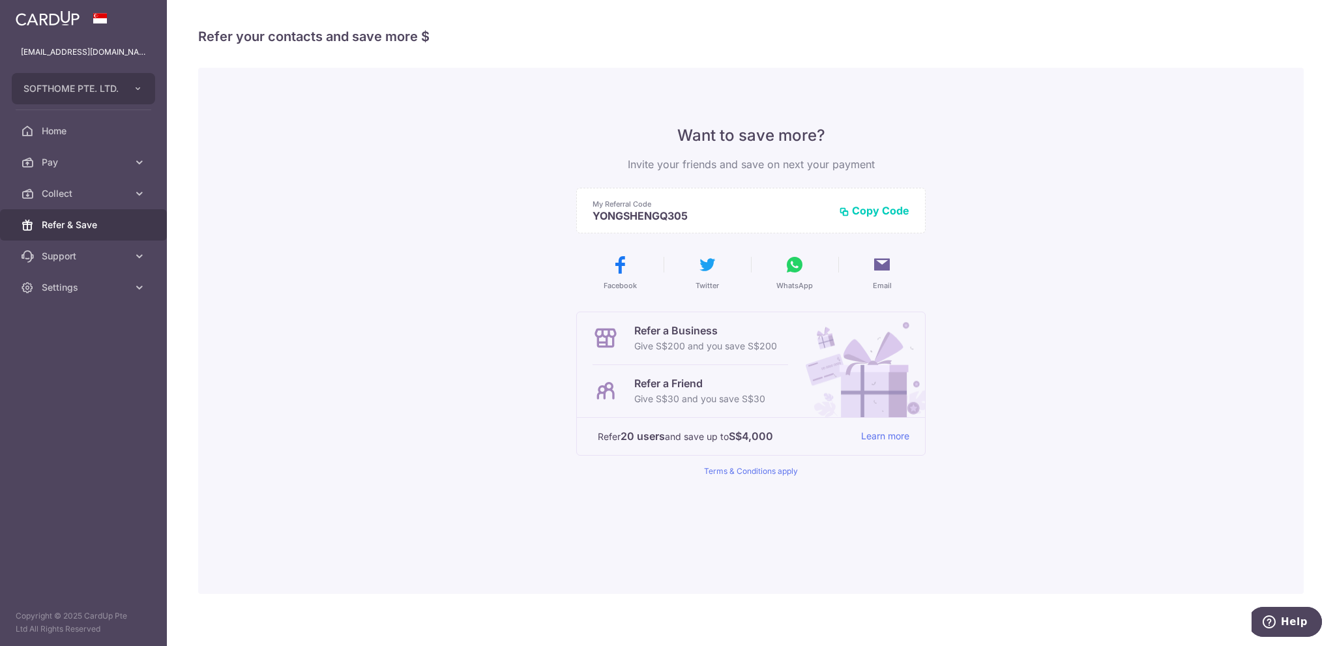
click at [800, 275] on button "WhatsApp" at bounding box center [794, 272] width 77 height 37
